Goal: Task Accomplishment & Management: Use online tool/utility

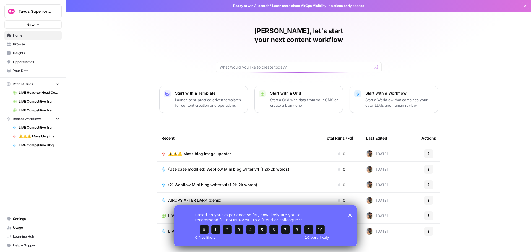
drag, startPoint x: 352, startPoint y: 214, endPoint x: 349, endPoint y: 215, distance: 3.4
click at [352, 214] on div "Based on your experience so far, how likely are you to recommend AirOps to a fr…" at bounding box center [265, 225] width 182 height 41
click at [350, 216] on icon "Close survey" at bounding box center [349, 214] width 3 height 3
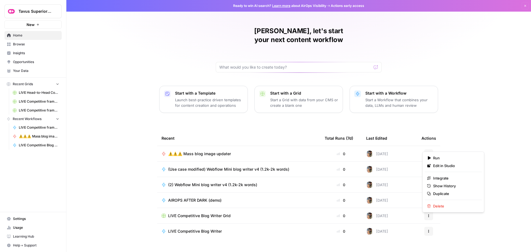
click at [424, 149] on button "Actions" at bounding box center [428, 153] width 9 height 9
click at [449, 193] on span "Duplicate" at bounding box center [455, 194] width 44 height 6
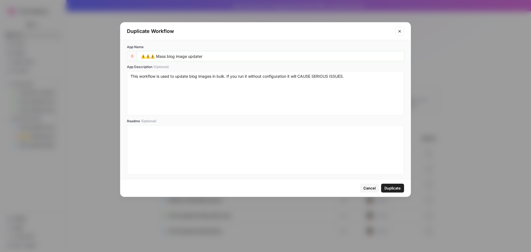
click at [210, 57] on input "⚠️⚠️⚠️ Mass blog image updater" at bounding box center [271, 56] width 260 height 5
drag, startPoint x: 224, startPoint y: 58, endPoint x: 158, endPoint y: 61, distance: 66.1
click at [158, 61] on div "⚠️⚠️⚠️ Mass blog image updater" at bounding box center [270, 56] width 267 height 10
type input "⚠️⚠️⚠️ Tavus description updater"
click at [197, 79] on textarea "This workflow is used to update blog images in bulk. If you run it without conf…" at bounding box center [265, 93] width 270 height 39
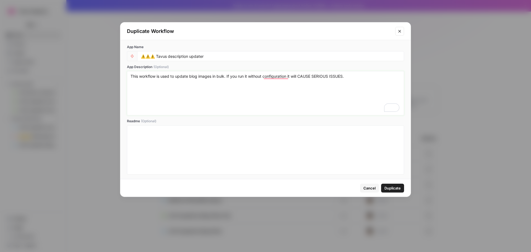
drag, startPoint x: 212, startPoint y: 78, endPoint x: 190, endPoint y: 77, distance: 22.1
click at [190, 77] on textarea "This workflow is used to update blog images in bulk. If you run it without conf…" at bounding box center [265, 93] width 270 height 39
click at [229, 79] on textarea "This workflow is used to update CMS content in bulk. If you run it without conf…" at bounding box center [265, 93] width 270 height 39
click at [371, 76] on textarea "This workflow is used to update CMS content in bulk. If you run it without conf…" at bounding box center [265, 93] width 270 height 39
type textarea "This workflow is used to update CMS content in bulk. If you run it without conf…"
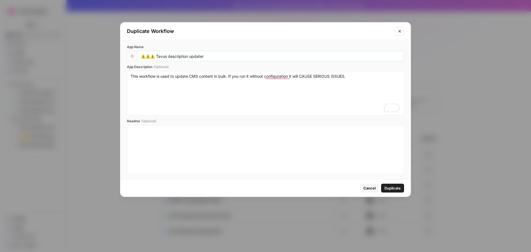
click at [269, 56] on input "⚠️⚠️⚠️ Tavus description updater" at bounding box center [271, 56] width 260 height 5
type input "⚠️⚠️⚠️ Tavus description updater WIP"
click at [391, 187] on span "Duplicate" at bounding box center [392, 188] width 16 height 6
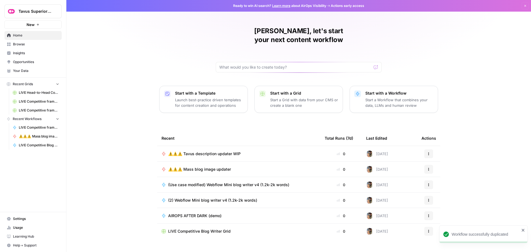
click at [205, 151] on span "⚠️⚠️⚠️ Tavus description updater WIP" at bounding box center [204, 154] width 72 height 6
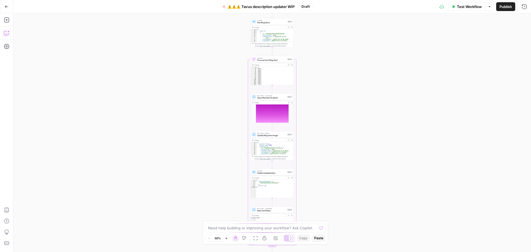
click at [6, 34] on icon "button" at bounding box center [7, 33] width 6 height 6
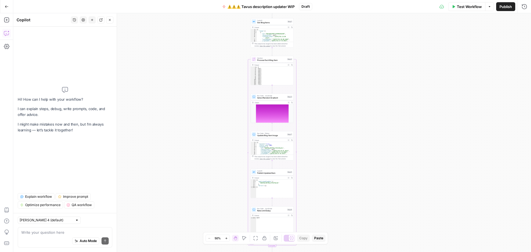
click at [39, 235] on div "Auto Mode Send" at bounding box center [64, 241] width 87 height 12
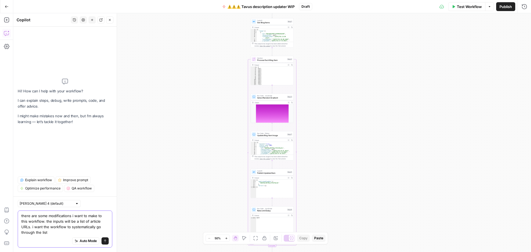
click at [103, 223] on textarea "there are some modifications i want to make to this workflow. the inputs will b…" at bounding box center [64, 224] width 87 height 22
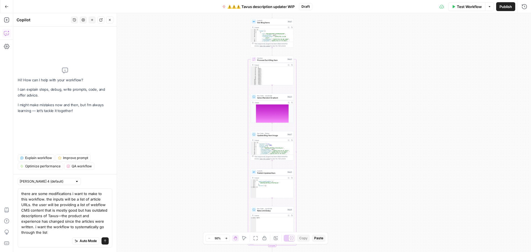
click at [110, 233] on div "there are some modifications i want to make to this workflow. the inputs will b…" at bounding box center [65, 217] width 95 height 59
click at [106, 227] on button "Open Grammarly." at bounding box center [105, 225] width 4 height 4
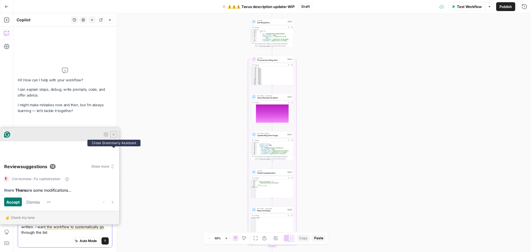
click at [112, 138] on icon "Close Grammarly Assistant" at bounding box center [113, 134] width 7 height 7
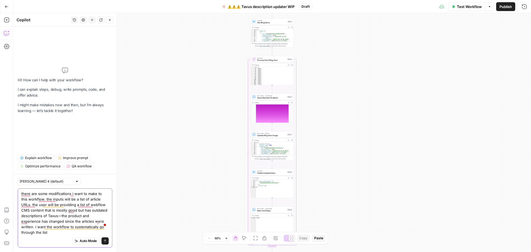
click at [32, 233] on textarea "there are some modifications i want to make to this workflow. the inputs will b…" at bounding box center [64, 213] width 87 height 44
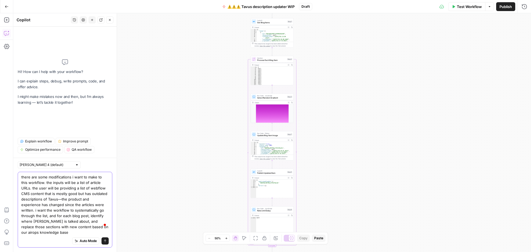
type textarea "there are some modifications i want to make to this workflow. the inputs will b…"
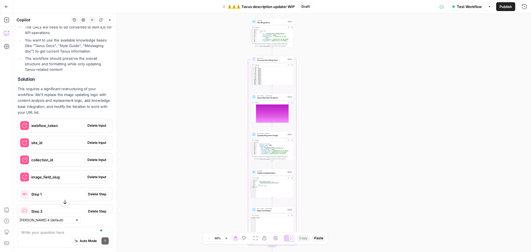
scroll to position [193, 0]
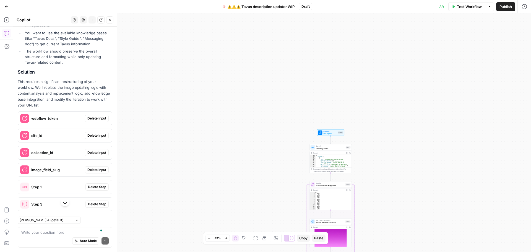
click at [95, 121] on span "Delete Input" at bounding box center [96, 118] width 19 height 5
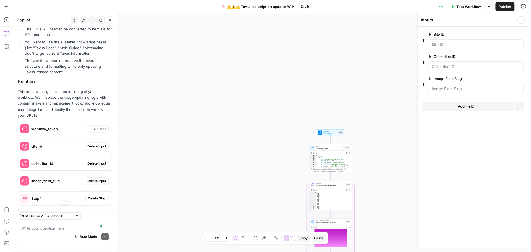
scroll to position [202, 0]
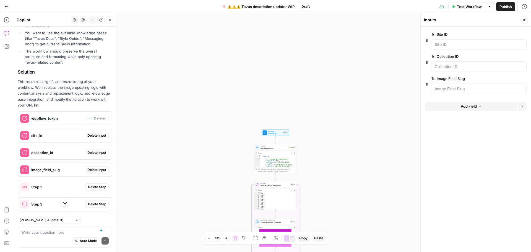
click at [95, 138] on span "Delete Input" at bounding box center [96, 135] width 19 height 5
click at [89, 155] on span "Delete Input" at bounding box center [96, 152] width 19 height 5
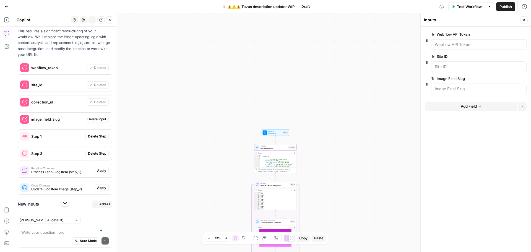
scroll to position [258, 0]
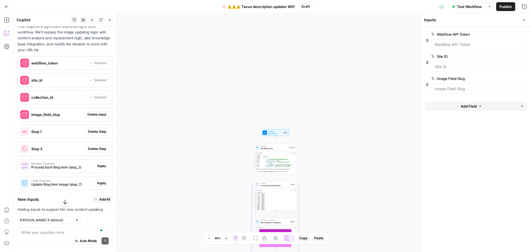
click at [90, 117] on span "Delete Input" at bounding box center [96, 114] width 19 height 5
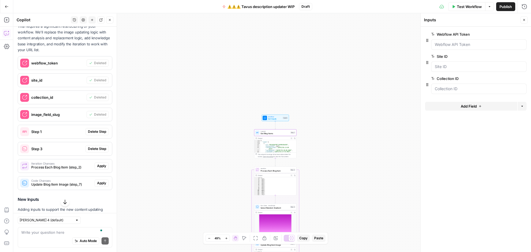
click at [89, 134] on span "Delete Step" at bounding box center [97, 131] width 18 height 5
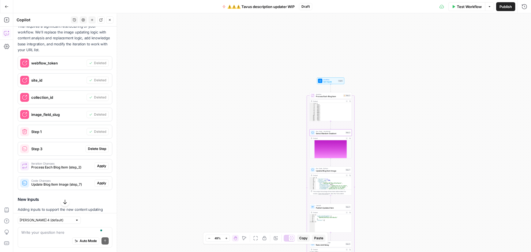
click at [90, 151] on span "Delete Step" at bounding box center [97, 148] width 18 height 5
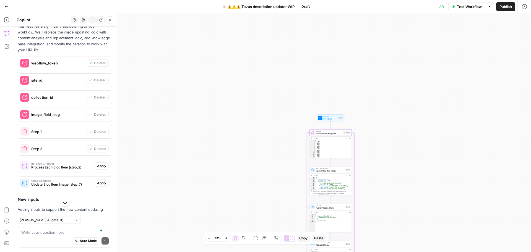
click at [98, 168] on span "Apply" at bounding box center [101, 165] width 9 height 5
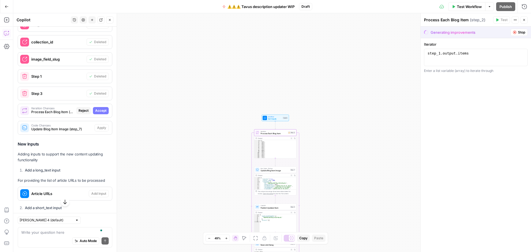
click at [96, 113] on span "Accept" at bounding box center [100, 110] width 11 height 5
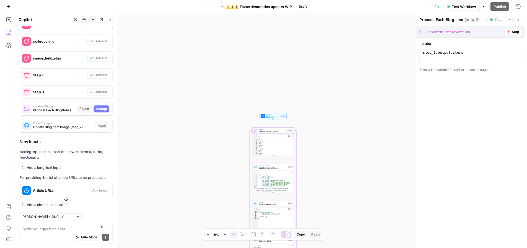
scroll to position [313, 0]
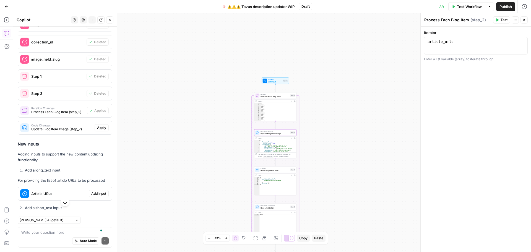
click at [99, 130] on span "Apply" at bounding box center [101, 127] width 9 height 5
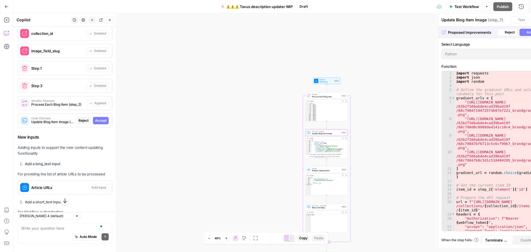
scroll to position [304, 0]
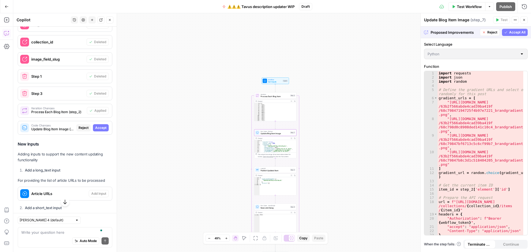
click at [95, 130] on span "Accept" at bounding box center [100, 127] width 11 height 5
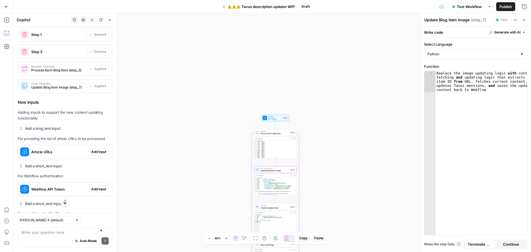
scroll to position [368, 0]
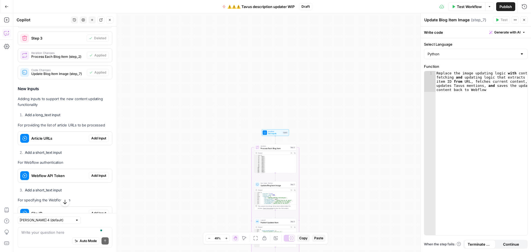
drag, startPoint x: 90, startPoint y: 143, endPoint x: 85, endPoint y: 139, distance: 5.8
click at [91, 141] on span "Add Input" at bounding box center [98, 138] width 15 height 5
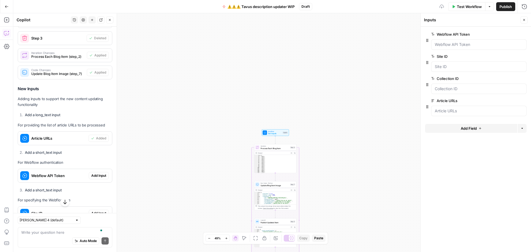
scroll to position [423, 0]
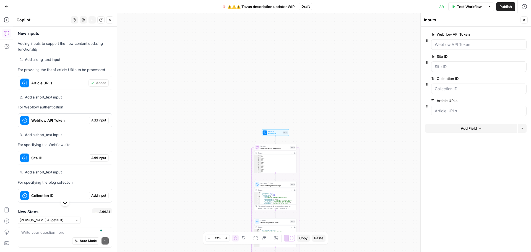
click at [98, 123] on span "Add Input" at bounding box center [98, 120] width 15 height 5
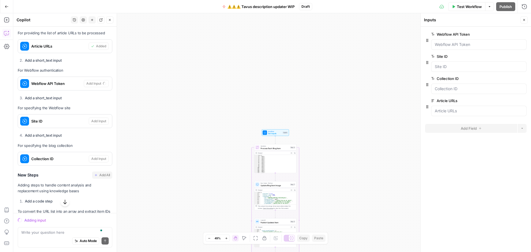
scroll to position [420, 0]
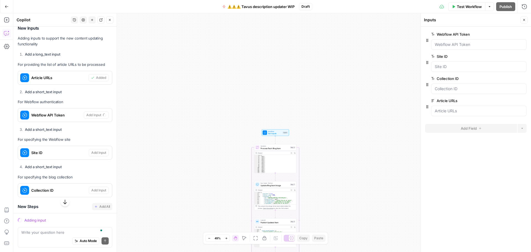
click at [64, 132] on li "Add a short_text input" at bounding box center [67, 130] width 89 height 6
click at [521, 21] on button "Close" at bounding box center [523, 19] width 7 height 7
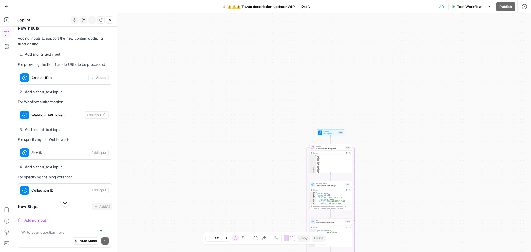
click at [53, 94] on strong "Add a short_text input" at bounding box center [43, 92] width 37 height 4
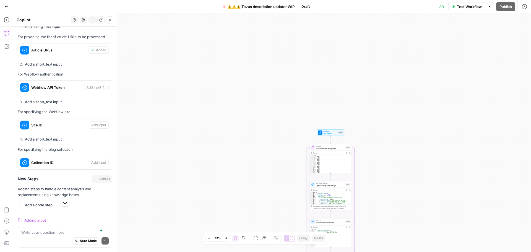
click at [319, 146] on span "Iteration" at bounding box center [330, 146] width 28 height 2
click at [523, 22] on button "Close" at bounding box center [523, 19] width 7 height 7
click at [48, 115] on p "For specifying the Webflow site" at bounding box center [65, 112] width 95 height 6
click at [321, 133] on icon at bounding box center [320, 132] width 3 height 3
click at [448, 45] on Token "Webflow API Token" at bounding box center [478, 45] width 88 height 6
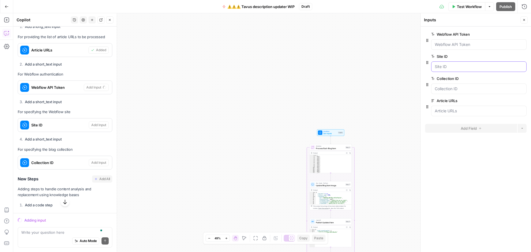
click at [452, 69] on ID "Site ID" at bounding box center [478, 67] width 88 height 6
click at [450, 88] on ID "Collection ID" at bounding box center [478, 89] width 88 height 6
click at [454, 110] on URLs "Article URLs" at bounding box center [478, 111] width 88 height 6
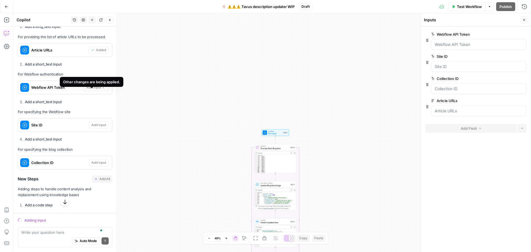
click at [48, 76] on div "Looking at your current workflow, I can see it's designed for updating blog ima…" at bounding box center [65, 61] width 95 height 708
click at [459, 160] on form "Webflow API Token edit field Delete group Site ID edit field Delete group Colle…" at bounding box center [475, 139] width 110 height 225
click at [521, 20] on button "Close" at bounding box center [523, 19] width 7 height 7
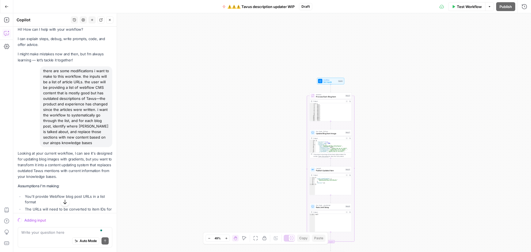
scroll to position [0, 0]
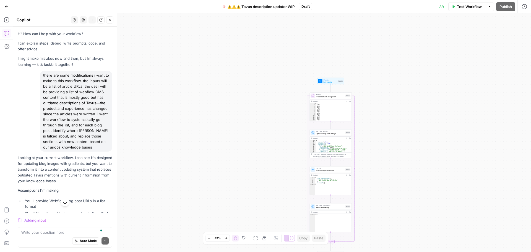
drag, startPoint x: 83, startPoint y: 150, endPoint x: 44, endPoint y: 75, distance: 85.3
click at [44, 75] on div "there are some modifications i want to make to this workflow. the inputs will b…" at bounding box center [76, 111] width 72 height 81
click at [49, 80] on div "there are some modifications i want to make to this workflow. the inputs will b…" at bounding box center [76, 111] width 72 height 81
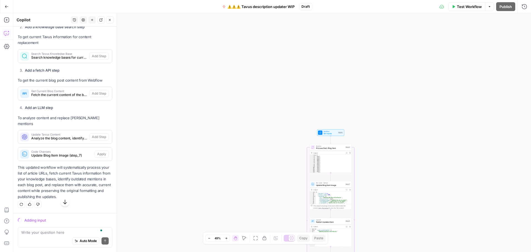
scroll to position [669, 0]
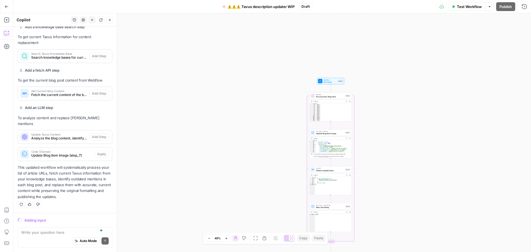
drag, startPoint x: 43, startPoint y: 75, endPoint x: 99, endPoint y: 199, distance: 136.2
copy div "there are some modifications i want to make to this workflow. the inputs will b…"
click at [71, 181] on p "This updated workflow will systematically process your list of article URLs, fe…" at bounding box center [65, 181] width 95 height 35
click at [239, 109] on div "Workflow Set Inputs Inputs Loop Iteration Process Each Blog Item Step 2 Output …" at bounding box center [271, 132] width 517 height 239
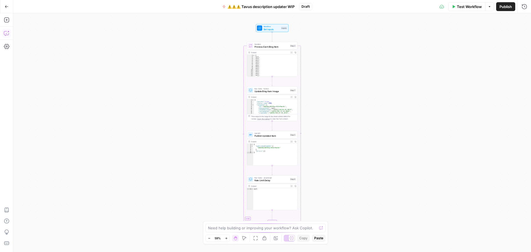
click at [7, 36] on icon "button" at bounding box center [7, 33] width 6 height 6
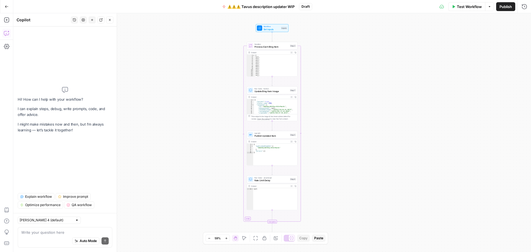
click at [74, 20] on icon "button" at bounding box center [74, 19] width 3 height 3
click at [72, 40] on span "there are some modifications i want to make to this workflow. the inputs will b…" at bounding box center [73, 39] width 77 height 6
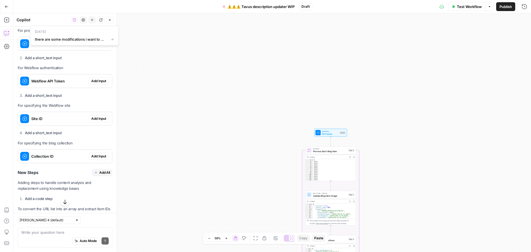
scroll to position [447, 0]
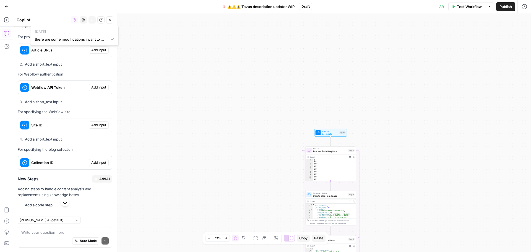
click at [91, 90] on span "Add Input" at bounding box center [98, 87] width 15 height 5
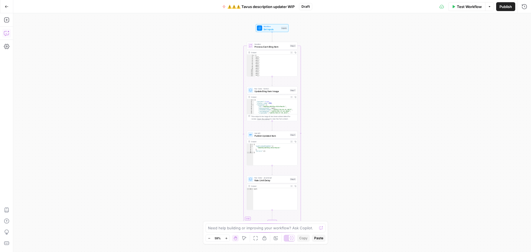
click at [7, 33] on icon "button" at bounding box center [7, 33] width 6 height 6
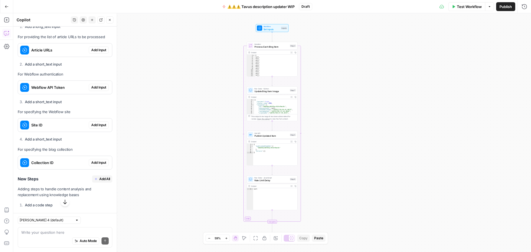
scroll to position [475, 0]
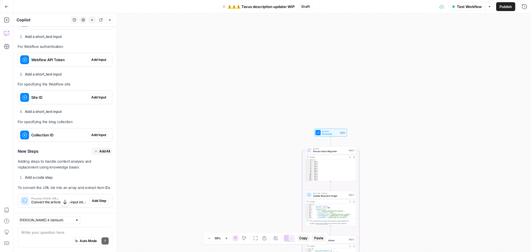
click at [93, 100] on span "Add Input" at bounding box center [98, 97] width 15 height 5
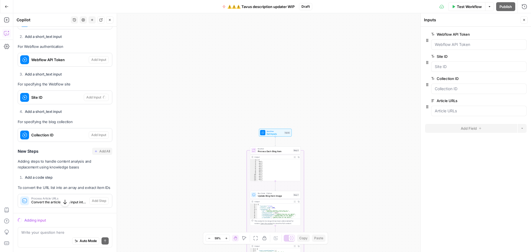
click at [52, 114] on strong "Add a short_text input" at bounding box center [43, 111] width 37 height 4
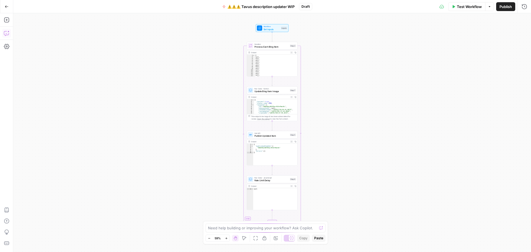
click at [6, 33] on icon "button" at bounding box center [7, 33] width 6 height 6
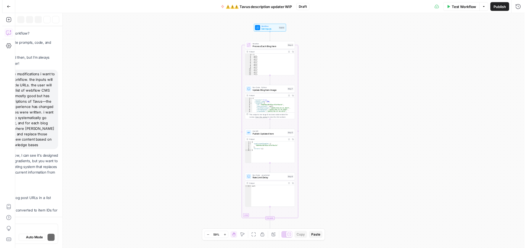
scroll to position [669, 0]
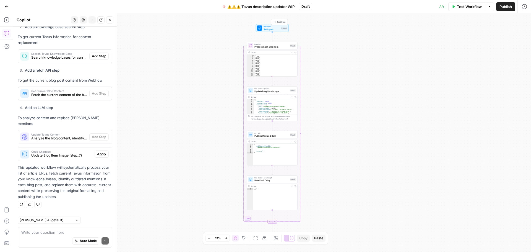
click at [275, 29] on span "Set Inputs" at bounding box center [271, 29] width 16 height 3
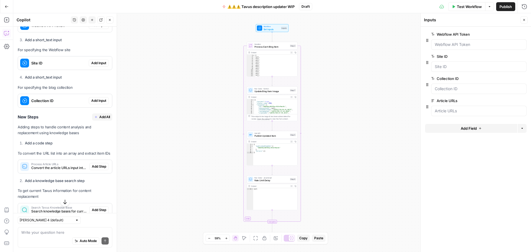
scroll to position [503, 0]
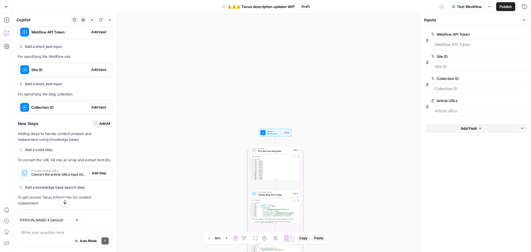
click at [46, 72] on span "Site ID" at bounding box center [58, 70] width 55 height 6
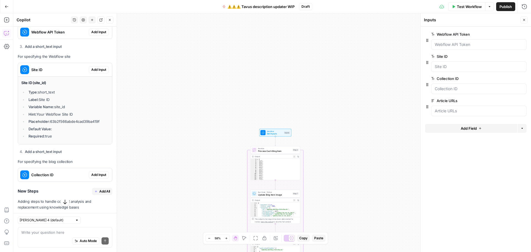
click at [91, 72] on span "Add Input" at bounding box center [98, 69] width 15 height 5
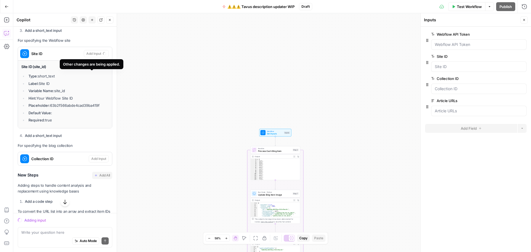
scroll to position [530, 0]
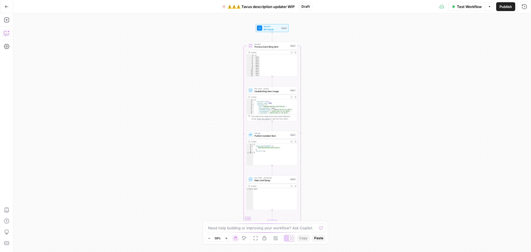
click at [10, 32] on button "Copilot" at bounding box center [6, 33] width 9 height 9
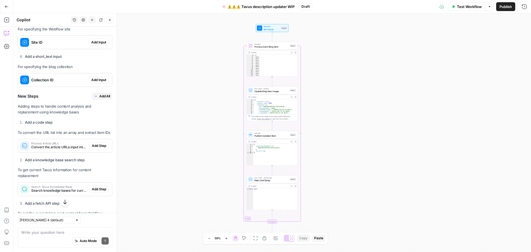
scroll to position [530, 0]
click at [99, 98] on span "Add All" at bounding box center [104, 95] width 11 height 5
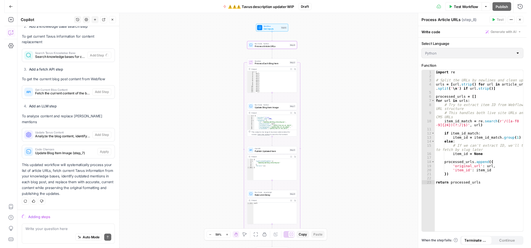
scroll to position [669, 0]
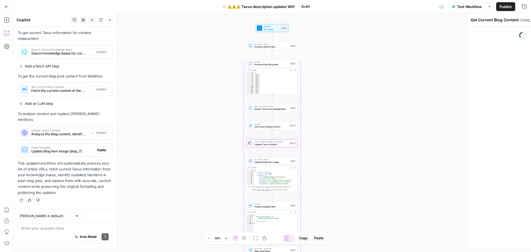
type textarea "Update Tavus Content"
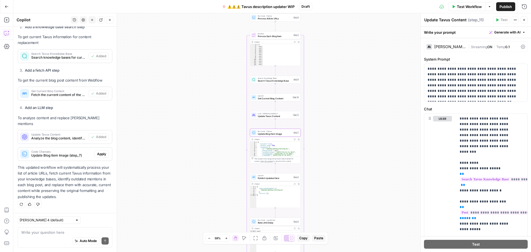
click at [97, 156] on span "Apply" at bounding box center [101, 153] width 9 height 5
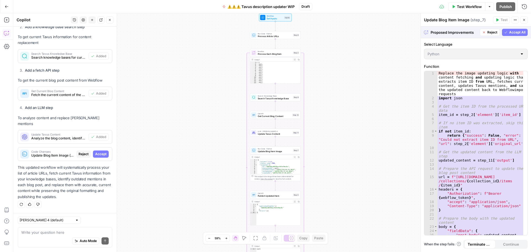
click at [509, 32] on span "Accept All" at bounding box center [517, 32] width 16 height 5
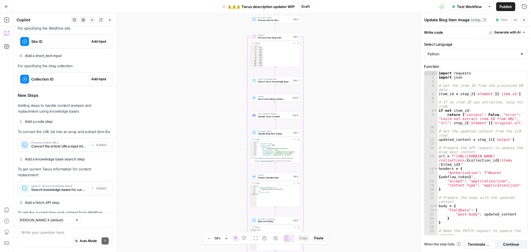
scroll to position [530, 0]
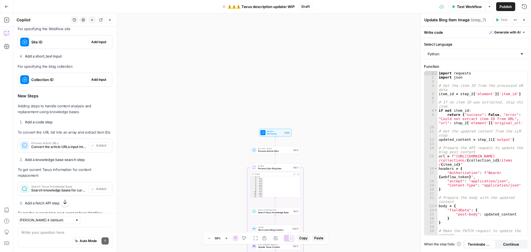
click at [67, 49] on div "Site ID" at bounding box center [53, 41] width 71 height 13
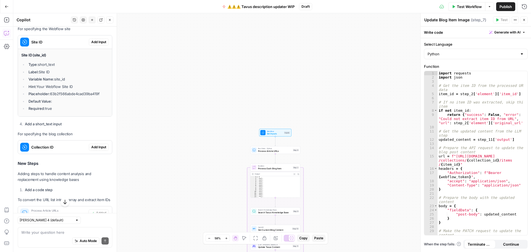
click at [91, 45] on span "Add Input" at bounding box center [98, 42] width 15 height 5
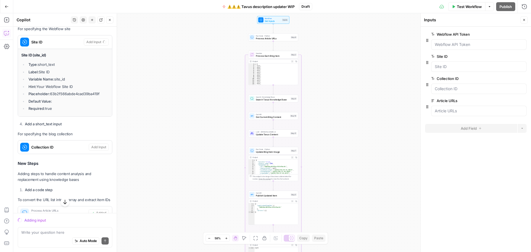
click at [256, 133] on span "Update Tavus Content" at bounding box center [272, 134] width 33 height 3
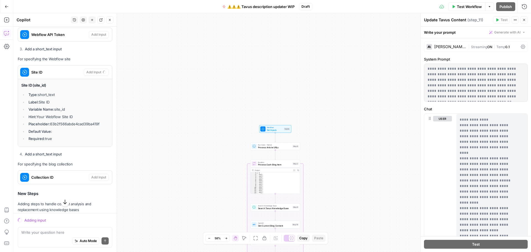
scroll to position [475, 0]
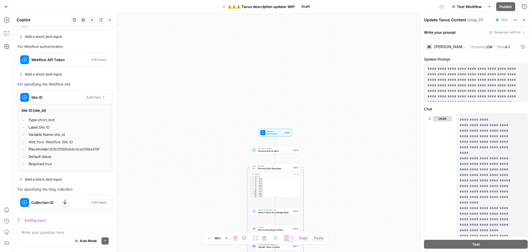
click at [58, 49] on p "For Webflow authentication" at bounding box center [65, 47] width 95 height 6
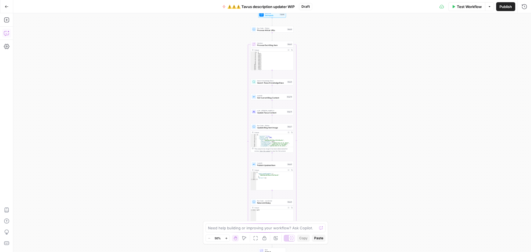
click at [6, 34] on icon "button" at bounding box center [7, 33] width 6 height 6
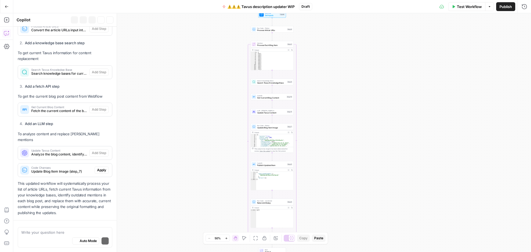
scroll to position [669, 0]
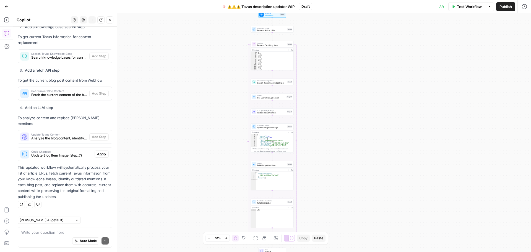
click at [57, 233] on textarea at bounding box center [64, 232] width 87 height 6
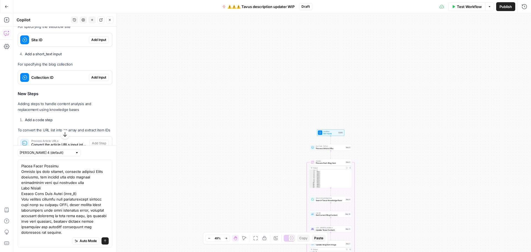
scroll to position [543, 0]
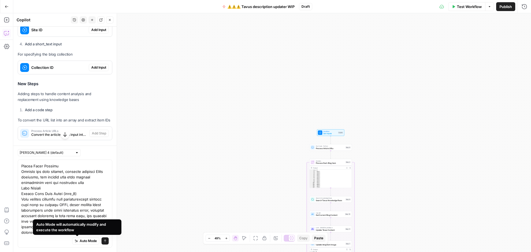
type textarea "lor ipsumd si ametc adip, el sed doei tempor i utl'e dol magn al en adminimven …"
click at [80, 242] on span "Auto Mode" at bounding box center [88, 240] width 17 height 5
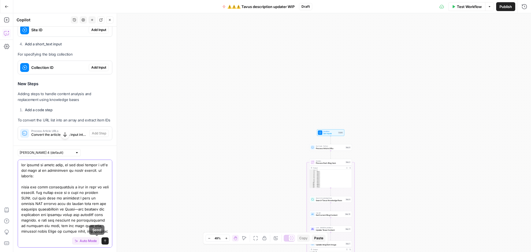
click at [103, 241] on span "Send" at bounding box center [103, 241] width 0 height 0
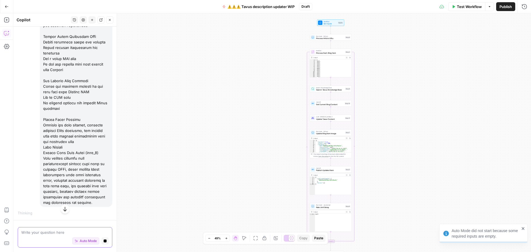
scroll to position [1399, 0]
click at [323, 23] on span "Set Inputs" at bounding box center [329, 23] width 13 height 3
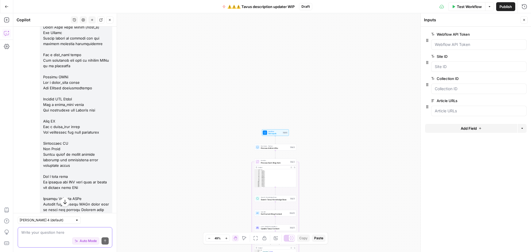
scroll to position [1630, 0]
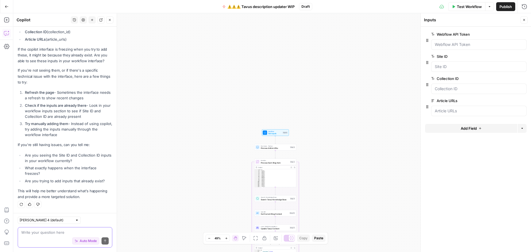
click at [52, 232] on textarea at bounding box center [64, 232] width 87 height 6
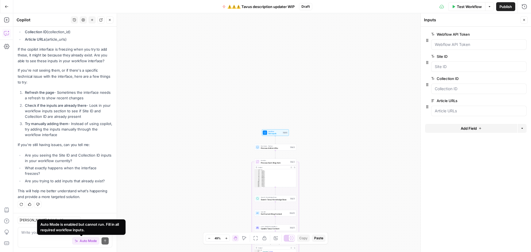
click at [72, 240] on button "Auto Mode" at bounding box center [85, 240] width 27 height 7
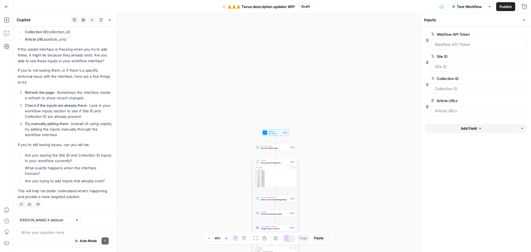
click at [50, 233] on textarea at bounding box center [64, 232] width 87 height 6
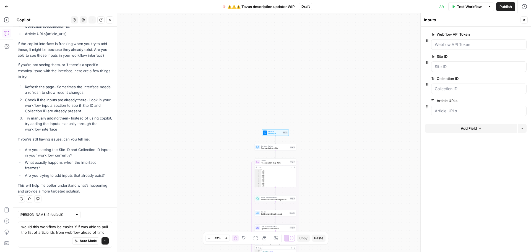
scroll to position [1641, 0]
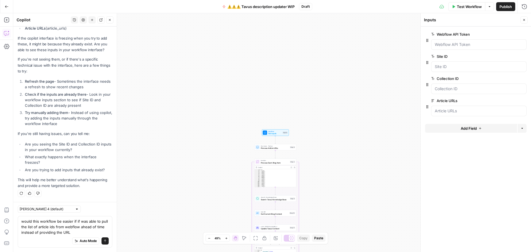
type textarea "would this workflow be easier if if was able to pull the list of article ids fr…"
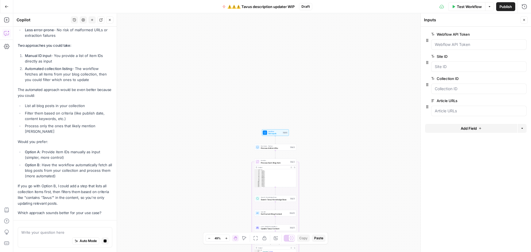
scroll to position [1909, 0]
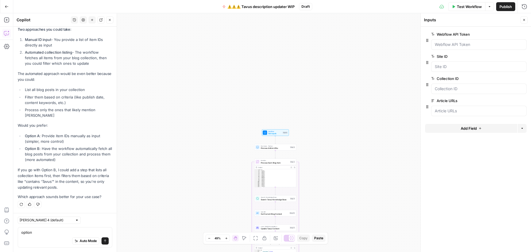
type textarea "option A"
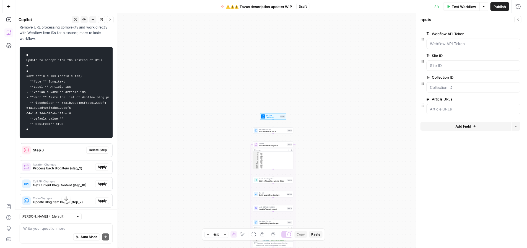
scroll to position [2124, 0]
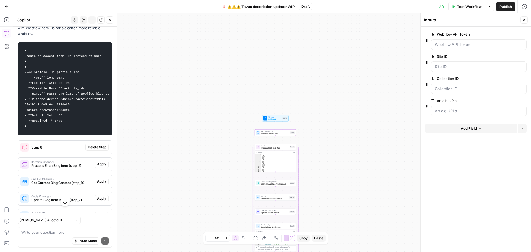
click at [96, 150] on span "Delete Step" at bounding box center [97, 147] width 18 height 5
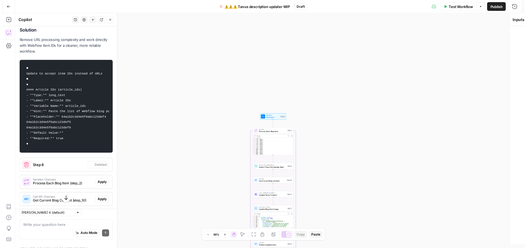
scroll to position [2142, 0]
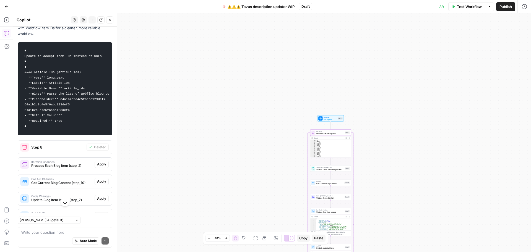
click at [97, 167] on span "Apply" at bounding box center [101, 164] width 9 height 5
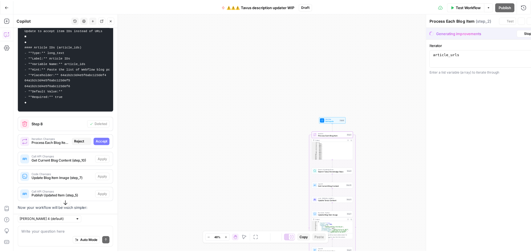
scroll to position [2115, 0]
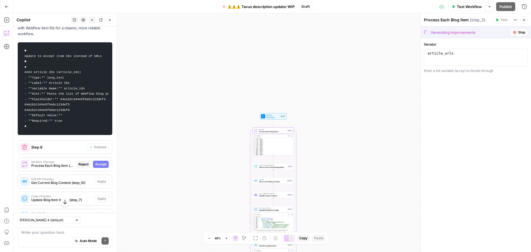
click at [95, 167] on span "Accept" at bounding box center [100, 164] width 11 height 5
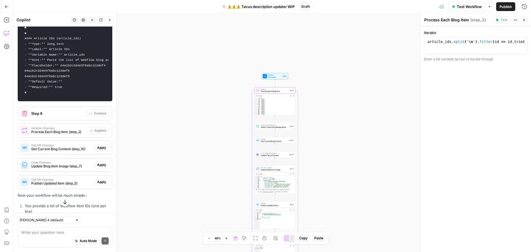
scroll to position [2169, 0]
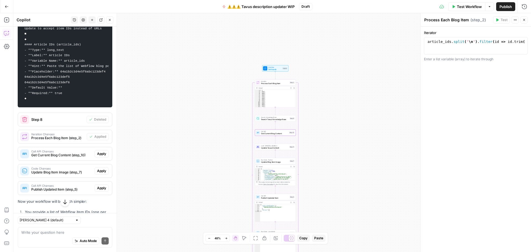
click at [97, 156] on span "Apply" at bounding box center [101, 153] width 9 height 5
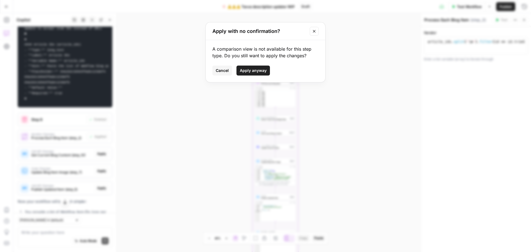
click at [248, 70] on span "Apply anyway" at bounding box center [253, 71] width 27 height 6
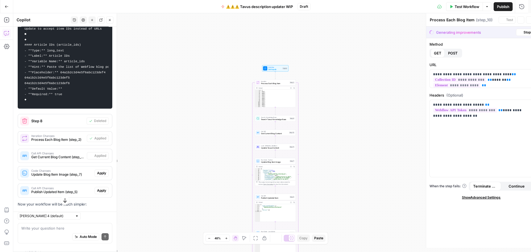
type textarea "Get Current Blog Content"
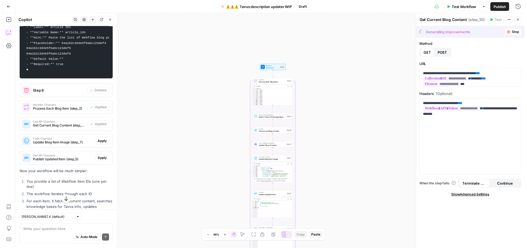
scroll to position [2224, 0]
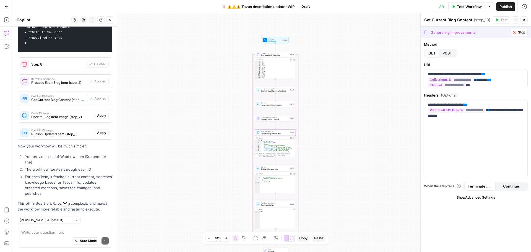
click at [98, 118] on span "Apply" at bounding box center [101, 115] width 9 height 5
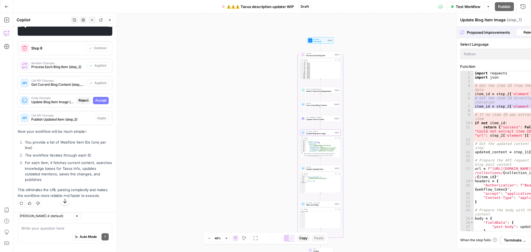
scroll to position [2198, 0]
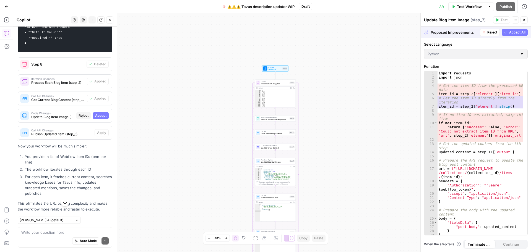
click at [512, 32] on span "Accept All" at bounding box center [517, 32] width 16 height 5
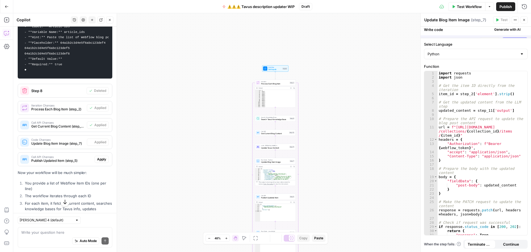
scroll to position [2224, 0]
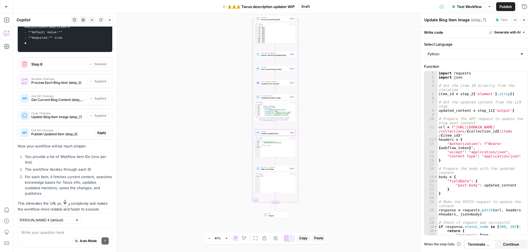
click at [98, 135] on span "Apply" at bounding box center [101, 132] width 9 height 5
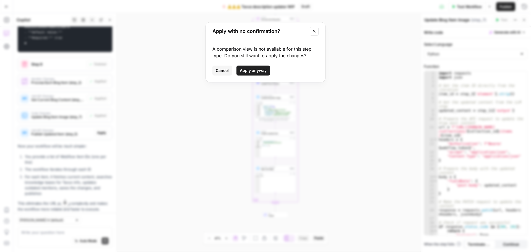
click at [250, 71] on span "Apply anyway" at bounding box center [253, 71] width 27 height 6
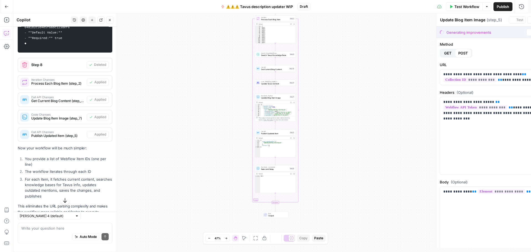
type textarea "Publish Updated Item"
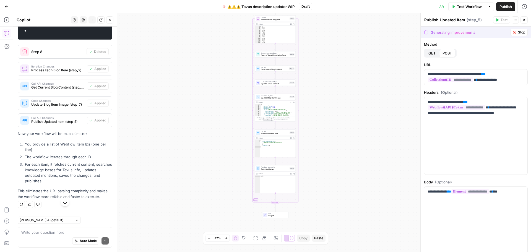
scroll to position [2252, 0]
click at [48, 235] on div "Auto Mode Send" at bounding box center [64, 241] width 87 height 12
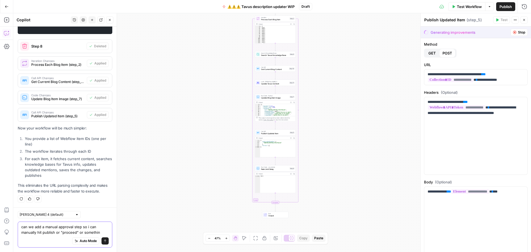
type textarea "can we add a manual approval step so i can manually hit publish or "proceed" or…"
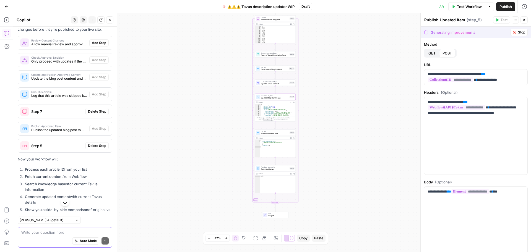
scroll to position [2423, 0]
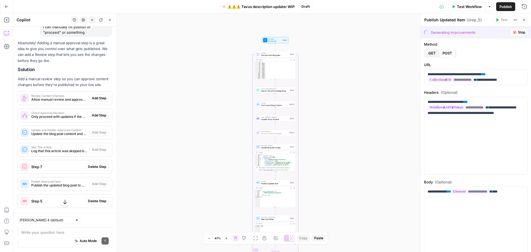
click at [92, 101] on span "Add Step" at bounding box center [99, 98] width 14 height 5
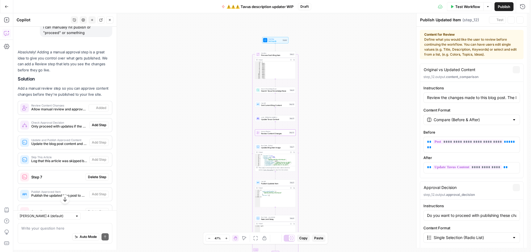
type textarea "Review Content Changes"
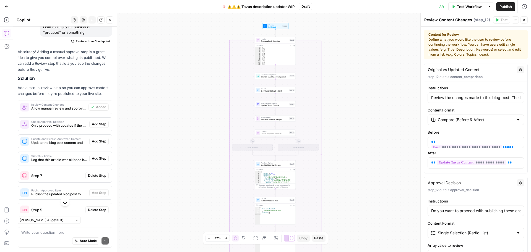
click at [92, 127] on span "Add Step" at bounding box center [99, 124] width 14 height 5
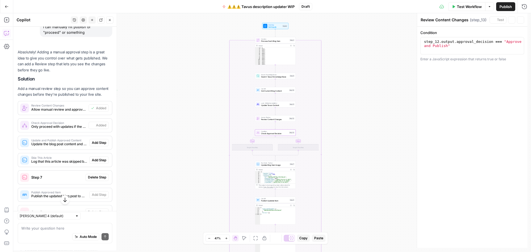
type textarea "Check Approval Decision"
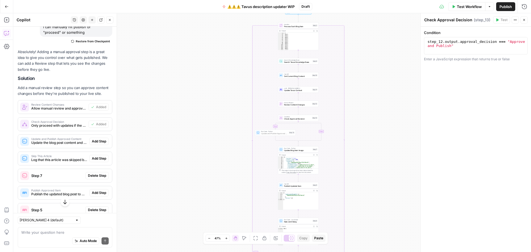
click at [92, 144] on span "Add Step" at bounding box center [99, 141] width 14 height 5
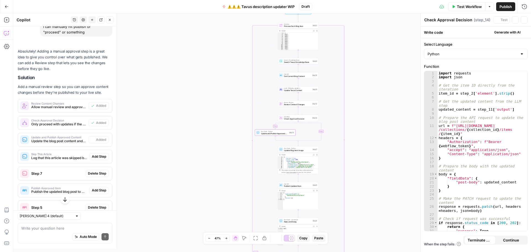
type textarea "Update and Publish Approved Content"
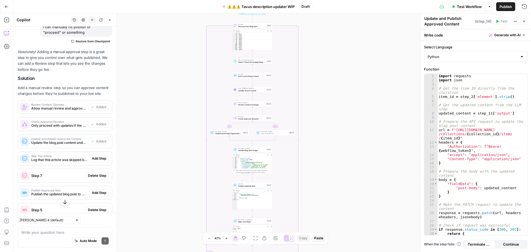
click at [92, 161] on span "Add Step" at bounding box center [99, 158] width 14 height 5
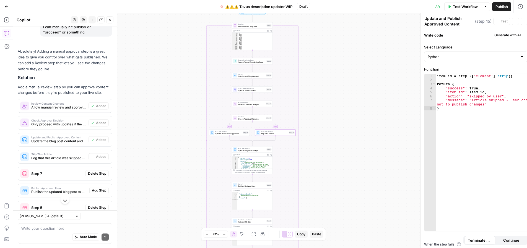
type textarea "Skip This Article"
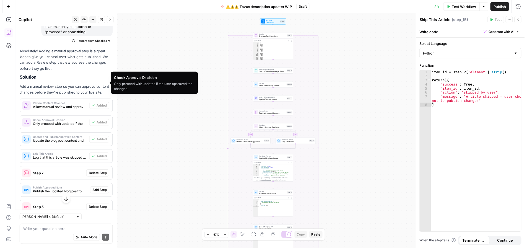
scroll to position [2478, 0]
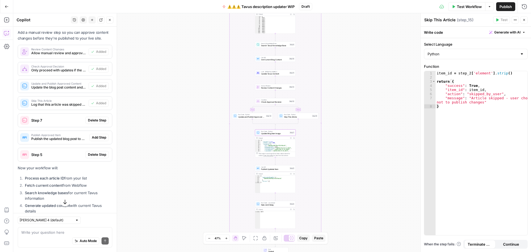
click at [94, 123] on span "Delete Step" at bounding box center [97, 120] width 18 height 5
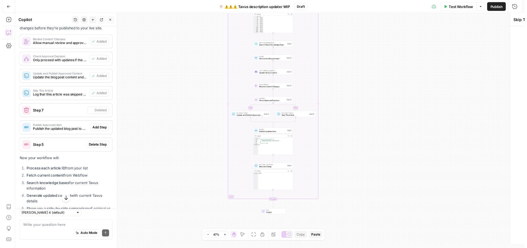
scroll to position [2468, 0]
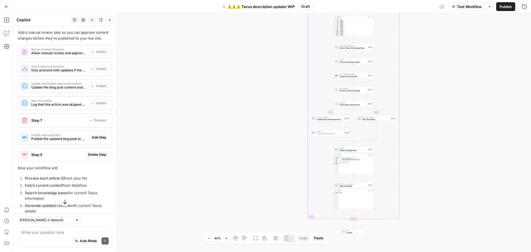
click at [92, 140] on span "Add Step" at bounding box center [99, 137] width 14 height 5
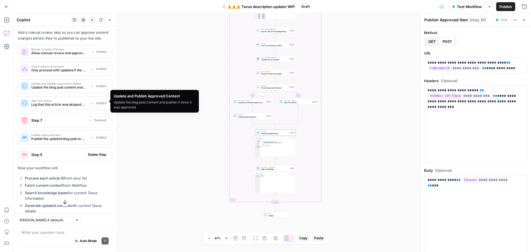
click at [91, 157] on span "Delete Step" at bounding box center [97, 154] width 18 height 5
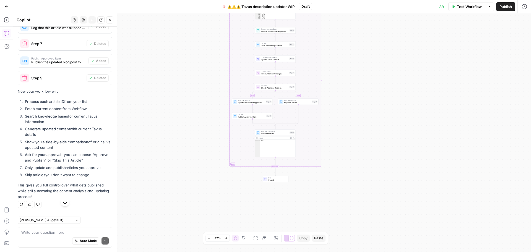
scroll to position [2557, 0]
click at [46, 237] on div "Auto Mode Send" at bounding box center [64, 241] width 87 height 12
click at [54, 234] on textarea at bounding box center [64, 232] width 87 height 6
click at [7, 6] on icon "button" at bounding box center [7, 7] width 4 height 4
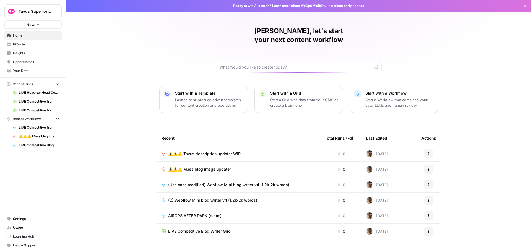
click at [32, 72] on span "Your Data" at bounding box center [36, 70] width 46 height 5
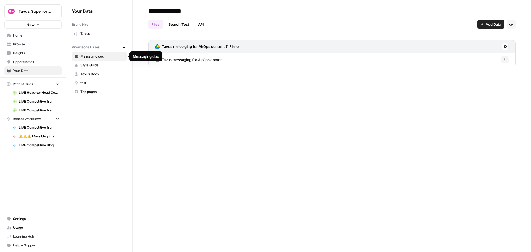
click at [98, 57] on span "Messaging doc" at bounding box center [102, 56] width 44 height 5
click at [91, 88] on link "Top pages" at bounding box center [99, 91] width 55 height 9
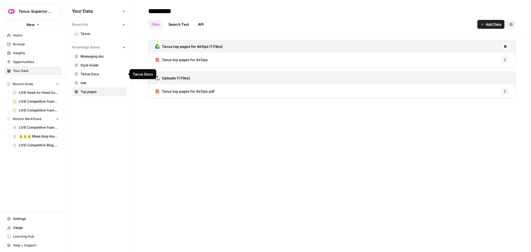
click at [95, 74] on span "Tavus Docs" at bounding box center [102, 74] width 44 height 5
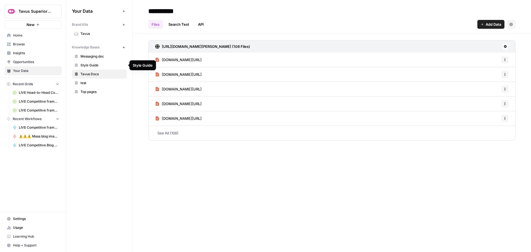
click at [98, 65] on span "Style Guide" at bounding box center [102, 65] width 44 height 5
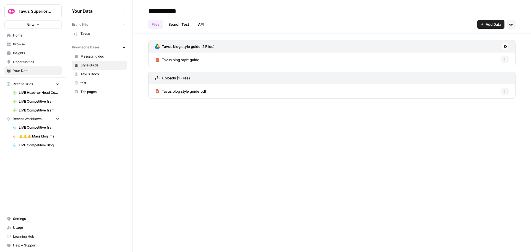
click at [124, 47] on icon "button" at bounding box center [123, 47] width 2 height 2
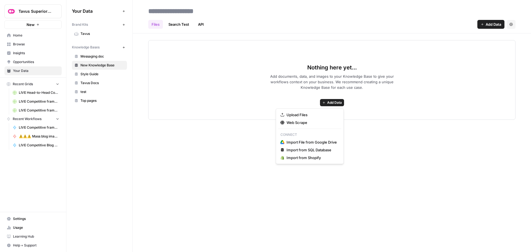
click at [334, 102] on span "Add Data" at bounding box center [334, 102] width 15 height 5
click at [302, 111] on button "Upload Files" at bounding box center [309, 115] width 63 height 8
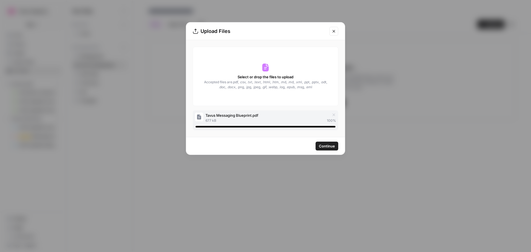
click at [330, 146] on span "Continue" at bounding box center [327, 146] width 16 height 6
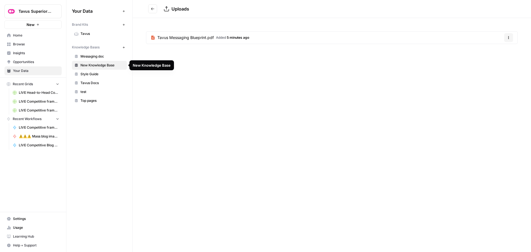
click at [91, 64] on span "New Knowledge Base" at bounding box center [102, 65] width 44 height 5
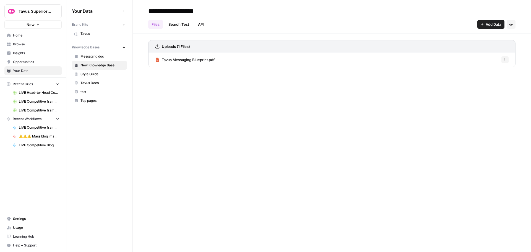
click at [182, 11] on input "**********" at bounding box center [190, 11] width 88 height 11
type input "**********"
click at [184, 82] on div "**********" at bounding box center [332, 126] width 398 height 252
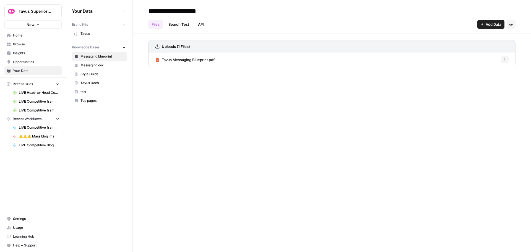
click at [123, 46] on icon "button" at bounding box center [123, 47] width 3 height 3
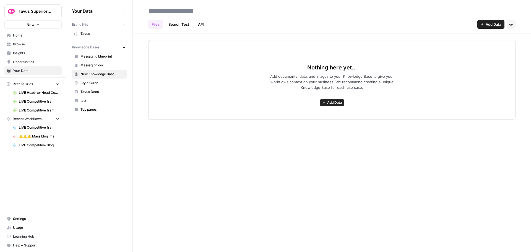
click at [334, 98] on div "Nothing here yet... Add documents, data, and images to your Knowledge Base to g…" at bounding box center [331, 80] width 367 height 80
click at [334, 101] on span "Add Data" at bounding box center [334, 102] width 15 height 5
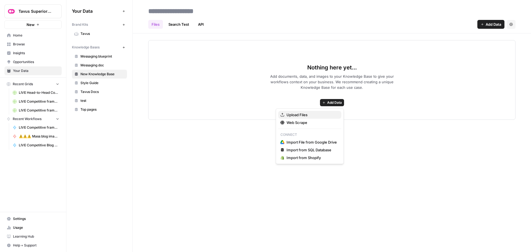
click at [300, 112] on span "Upload Files" at bounding box center [311, 115] width 50 height 6
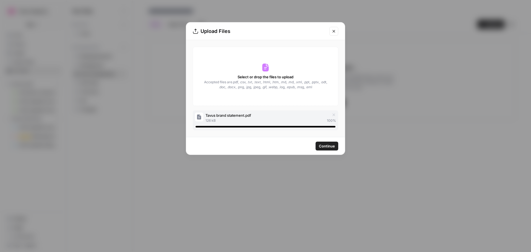
click at [327, 145] on span "Continue" at bounding box center [327, 146] width 16 height 6
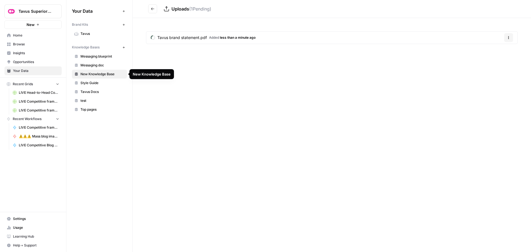
click at [109, 73] on span "New Knowledge Base" at bounding box center [102, 74] width 44 height 5
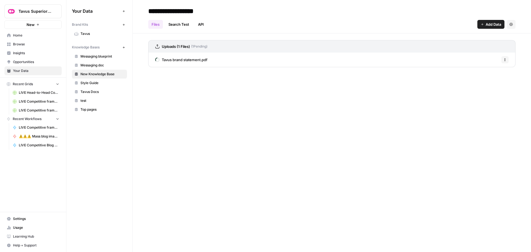
click at [184, 11] on input "**********" at bounding box center [190, 11] width 88 height 11
type input "*"
type input "**********"
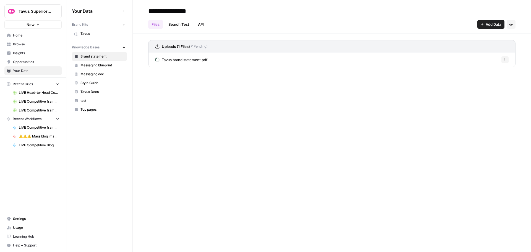
click at [190, 147] on div "**********" at bounding box center [332, 126] width 398 height 252
click at [25, 35] on span "Home" at bounding box center [36, 35] width 46 height 5
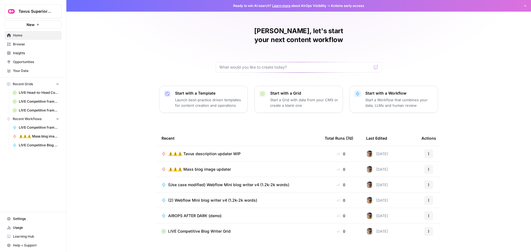
click at [26, 69] on span "Your Data" at bounding box center [36, 70] width 46 height 5
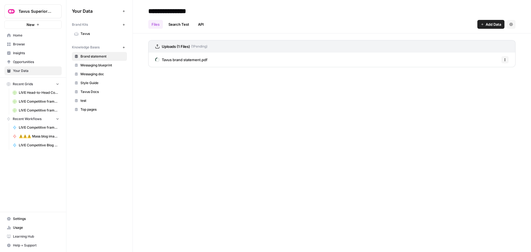
click at [90, 66] on span "Messaging blueprint" at bounding box center [102, 65] width 44 height 5
click at [84, 56] on span "Brand statement" at bounding box center [102, 56] width 44 height 5
click at [28, 33] on span "Home" at bounding box center [36, 35] width 46 height 5
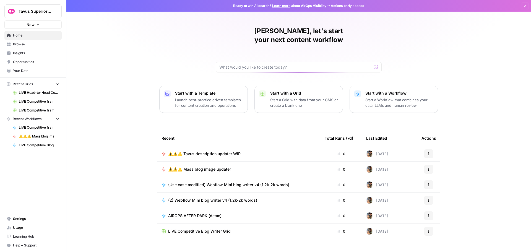
click at [223, 151] on span "⚠️⚠️⚠️ Tavus description updater WIP" at bounding box center [204, 154] width 72 height 6
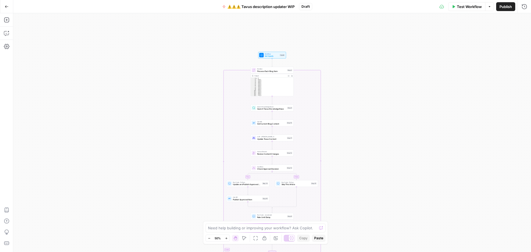
click at [268, 55] on span "Set Inputs" at bounding box center [272, 56] width 14 height 3
click at [460, 6] on span "Test Workflow" at bounding box center [469, 7] width 25 height 6
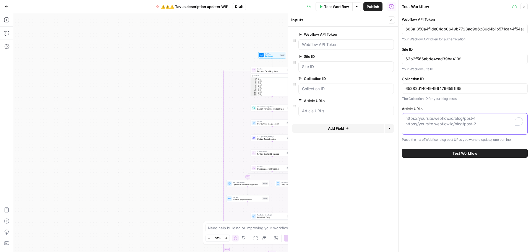
click at [430, 121] on textarea "Article URLs" at bounding box center [464, 121] width 119 height 11
click at [425, 125] on textarea "Article URLs" at bounding box center [464, 121] width 119 height 11
click at [390, 21] on icon "button" at bounding box center [391, 20] width 2 height 2
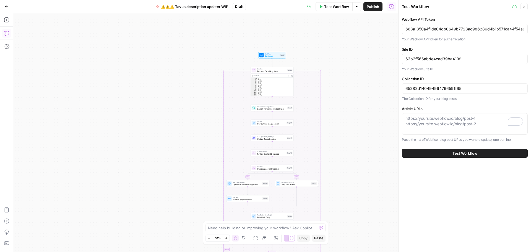
click at [6, 32] on icon "button" at bounding box center [7, 33] width 6 height 6
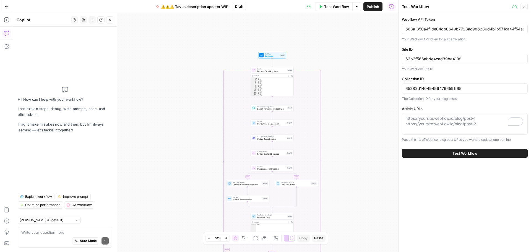
click at [52, 236] on div "Auto Mode Send" at bounding box center [64, 241] width 87 height 12
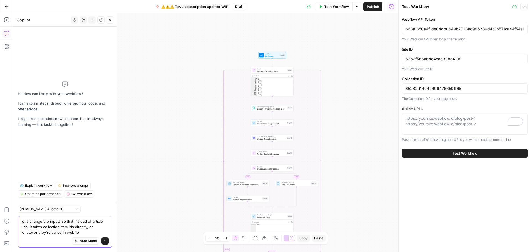
type textarea "let's change the inputs so that instead of article urls, it takes collection it…"
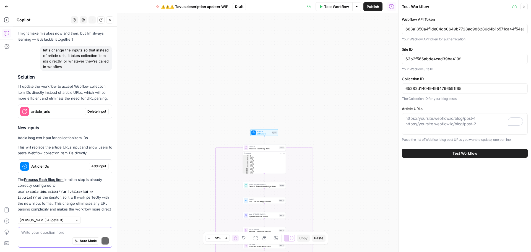
scroll to position [43, 0]
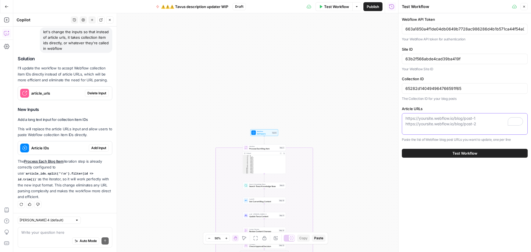
click at [435, 121] on textarea "Article URLs" at bounding box center [464, 121] width 119 height 11
paste textarea "https://www.tavus.io/post/speech-recognition-api"
type textarea "https://www.tavus.io/post/speech-recognition-api"
click at [446, 155] on button "Test Workflow" at bounding box center [465, 153] width 126 height 9
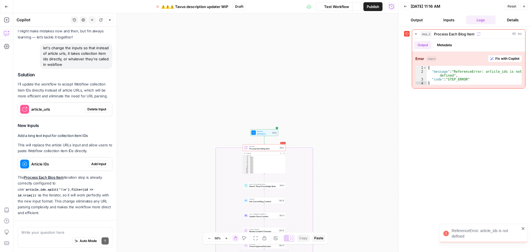
scroll to position [43, 0]
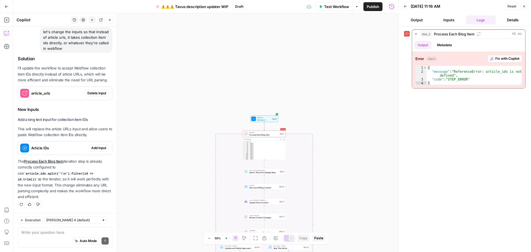
click at [334, 8] on span "Test Workflow" at bounding box center [336, 7] width 25 height 6
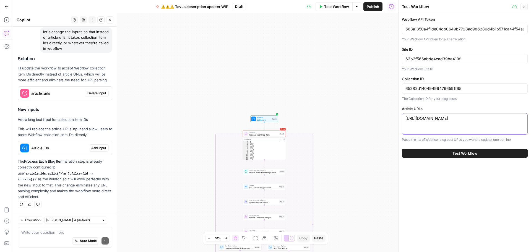
click at [503, 121] on textarea "https://www.tavus.io/post/speech-recognition-api" at bounding box center [464, 119] width 119 height 6
type textarea "https://www.tavus.io/post/speech-recognition-api,"
click at [460, 150] on span "Test Workflow" at bounding box center [464, 153] width 25 height 6
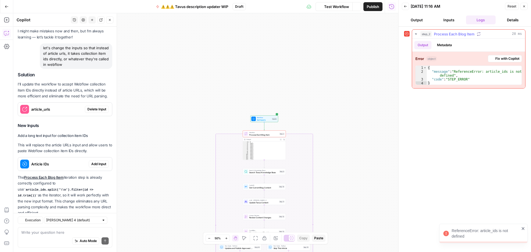
scroll to position [43, 0]
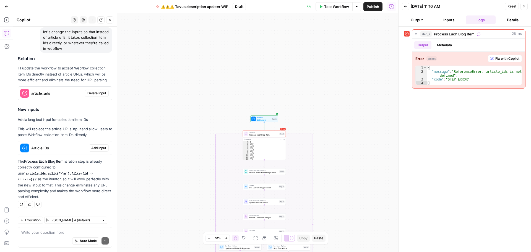
click at [525, 6] on icon "button" at bounding box center [523, 6] width 3 height 3
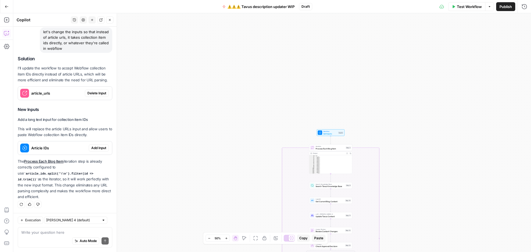
click at [92, 92] on span "Delete Input" at bounding box center [96, 93] width 19 height 5
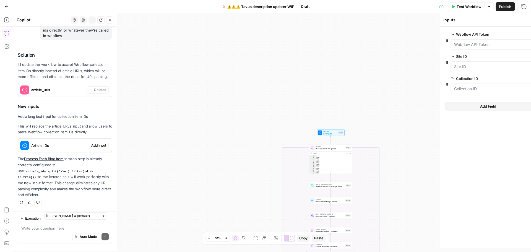
scroll to position [52, 0]
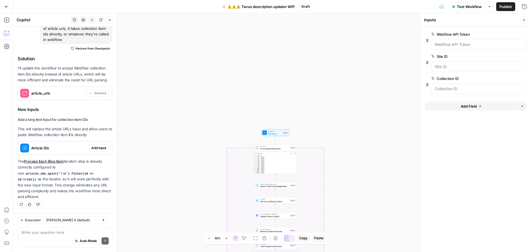
click at [97, 148] on span "Add Input" at bounding box center [98, 147] width 15 height 5
click at [45, 235] on div "Auto Mode Send" at bounding box center [64, 241] width 87 height 12
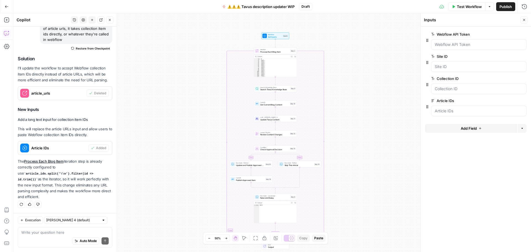
click at [461, 6] on span "Test Workflow" at bounding box center [469, 7] width 25 height 6
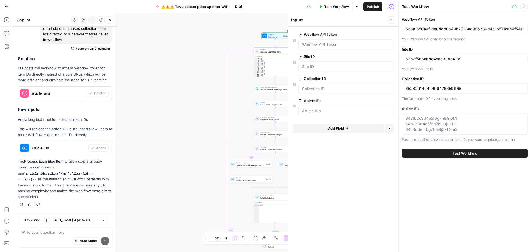
click at [10, 8] on button "Go Back" at bounding box center [7, 7] width 10 height 10
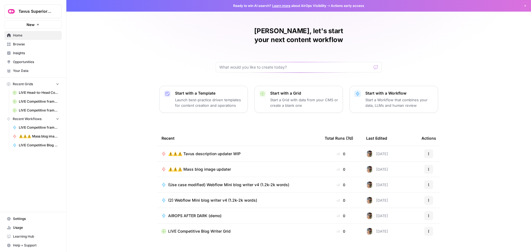
click at [214, 166] on span "⚠️⚠️⚠️ Mass blog image updater" at bounding box center [199, 169] width 63 height 6
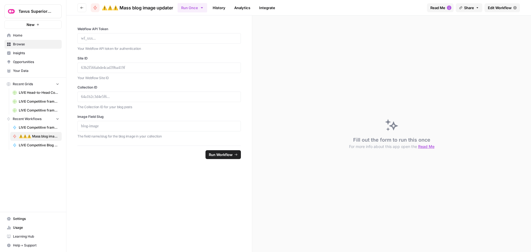
click at [496, 6] on span "Edit Workflow" at bounding box center [500, 8] width 24 height 6
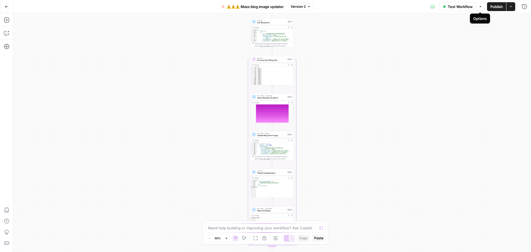
click at [480, 7] on icon "button" at bounding box center [480, 6] width 2 height 1
click at [345, 37] on div "Workflow Set Inputs Inputs Call API Get Blog Items Step 1 Output Expand Output …" at bounding box center [271, 132] width 517 height 239
click at [5, 5] on icon "button" at bounding box center [7, 7] width 4 height 4
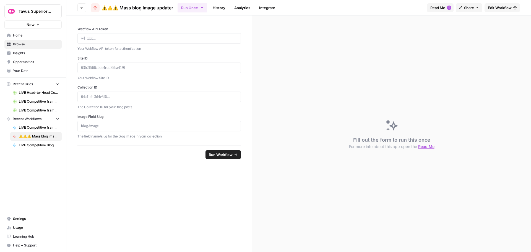
click at [80, 7] on button "Go back" at bounding box center [81, 7] width 9 height 9
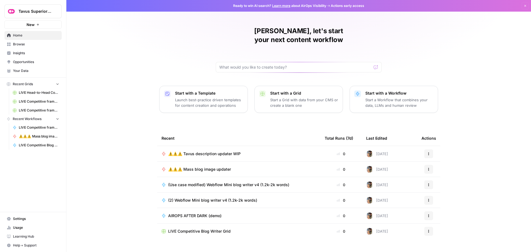
click at [195, 151] on span "⚠️⚠️⚠️ Tavus description updater WIP" at bounding box center [204, 154] width 72 height 6
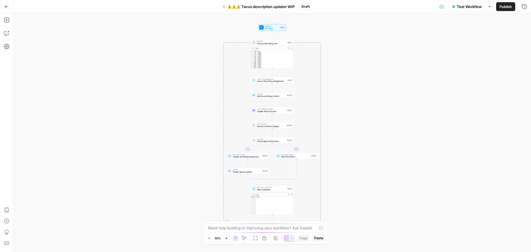
click at [462, 7] on span "Test Workflow" at bounding box center [469, 7] width 25 height 6
